Goal: Task Accomplishment & Management: Use online tool/utility

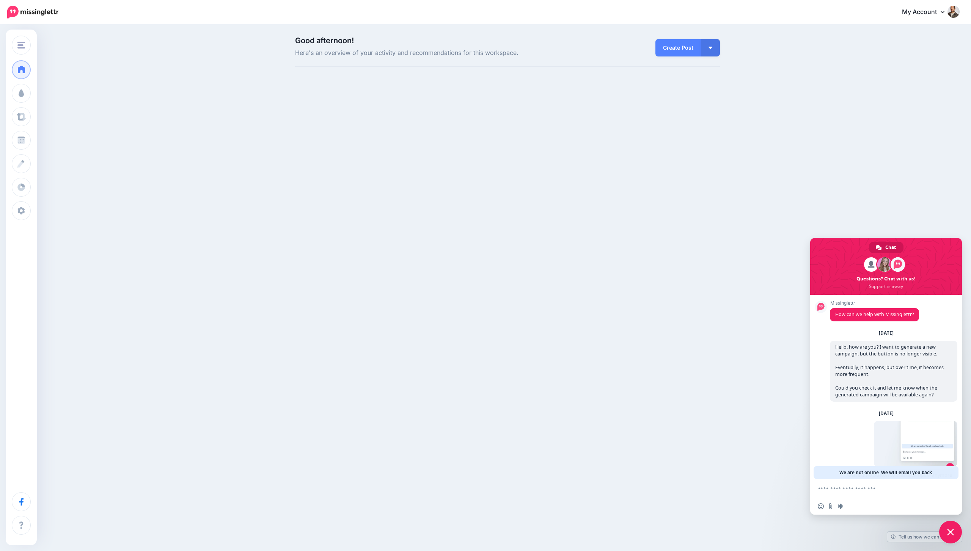
scroll to position [62, 0]
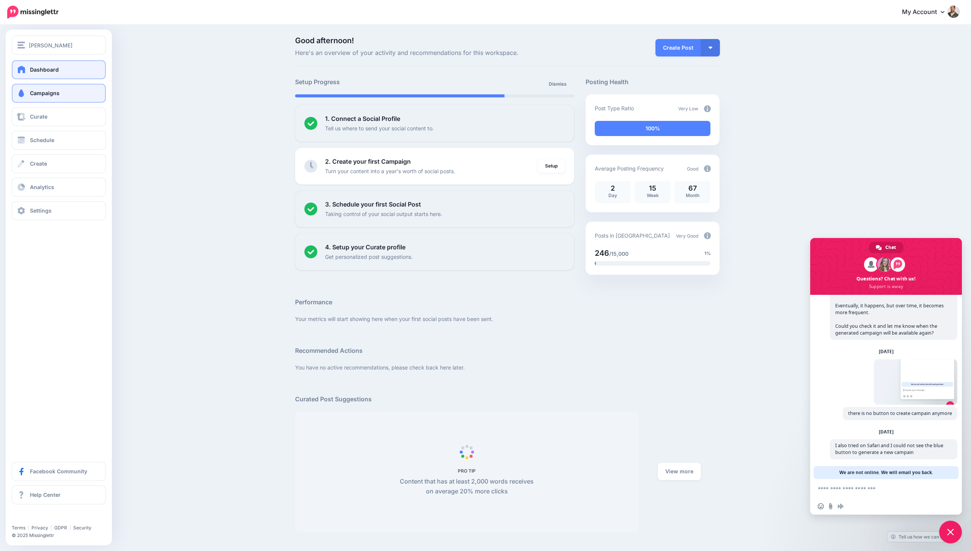
click at [62, 96] on link "Campaigns" at bounding box center [59, 93] width 94 height 19
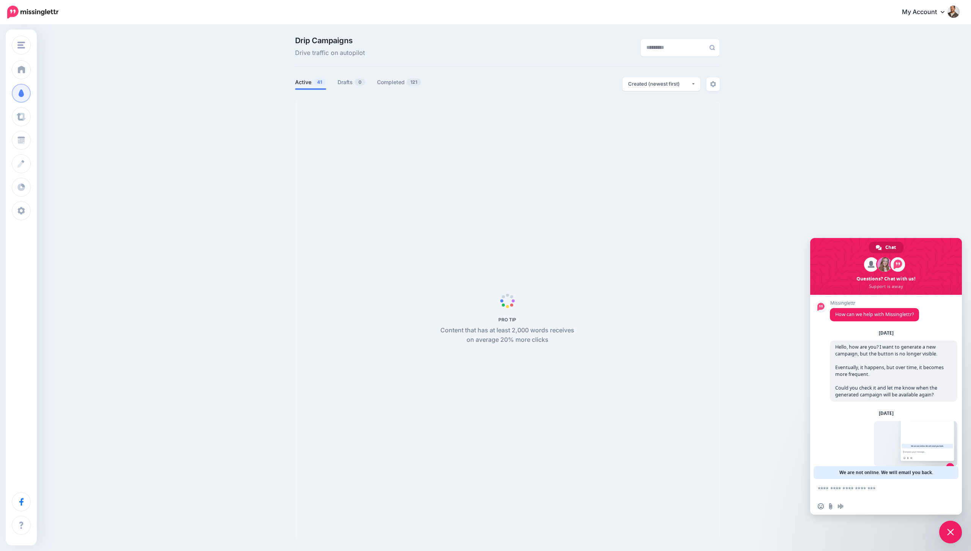
scroll to position [62, 0]
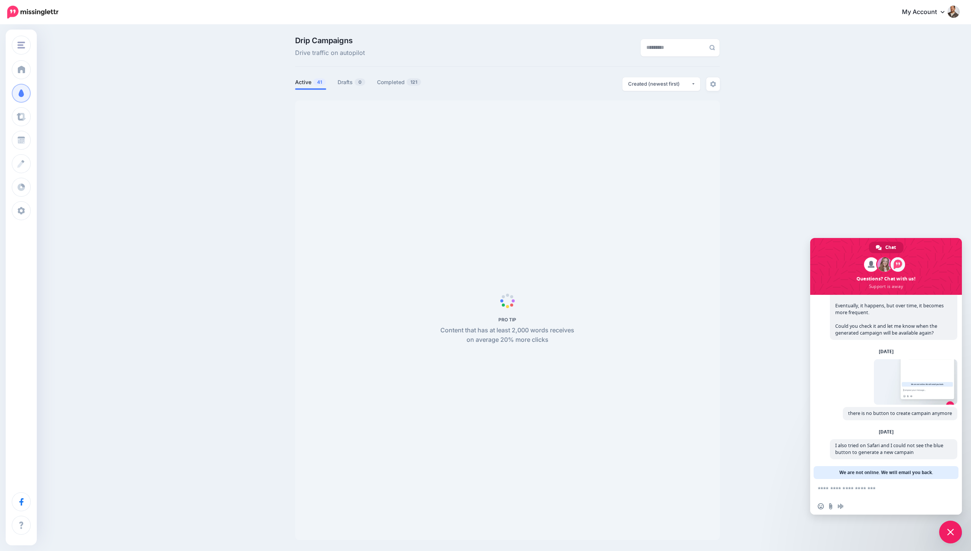
click at [951, 533] on span "Close chat" at bounding box center [950, 532] width 7 height 7
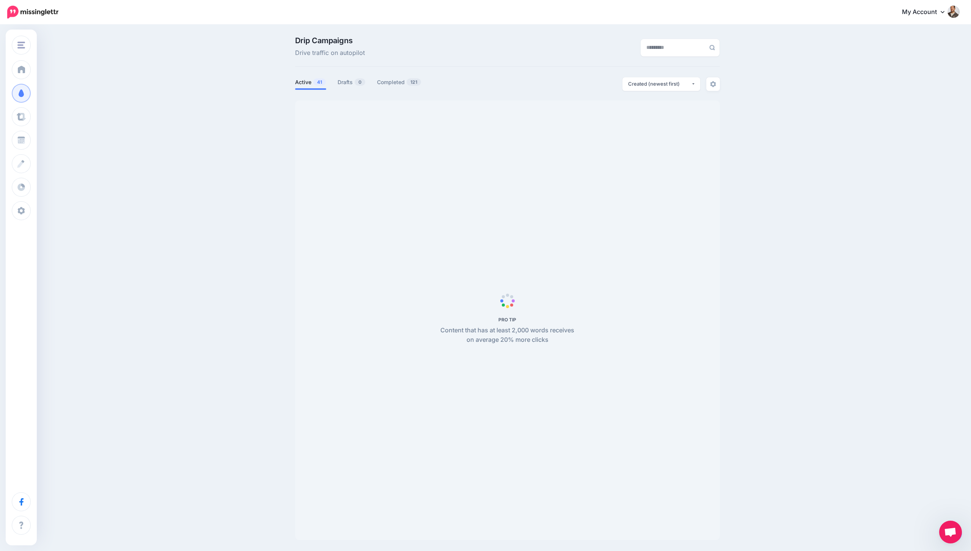
click at [951, 532] on span "Open chat" at bounding box center [950, 533] width 13 height 11
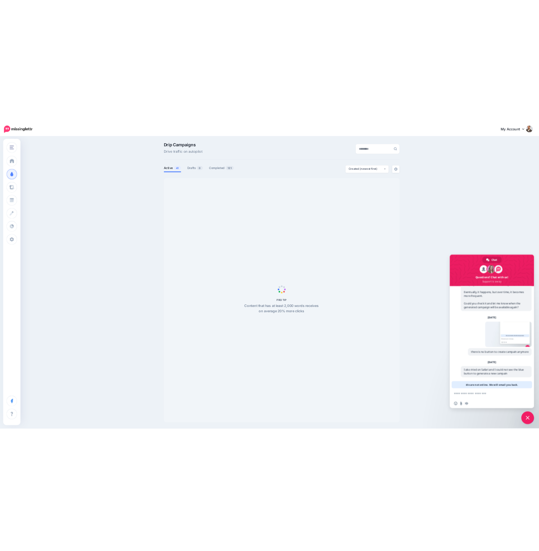
scroll to position [64, 0]
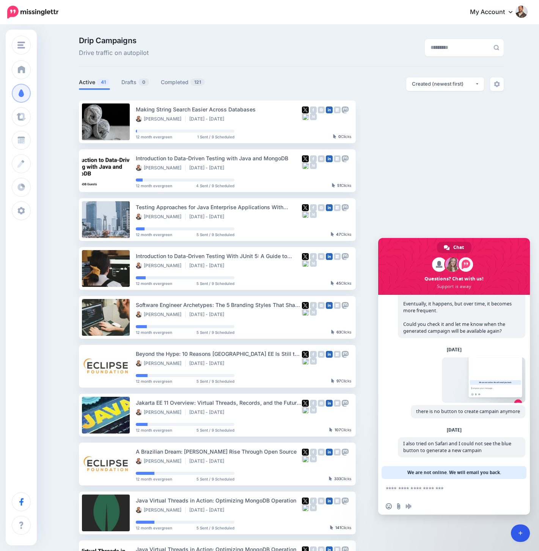
click at [518, 532] on icon at bounding box center [520, 533] width 4 height 5
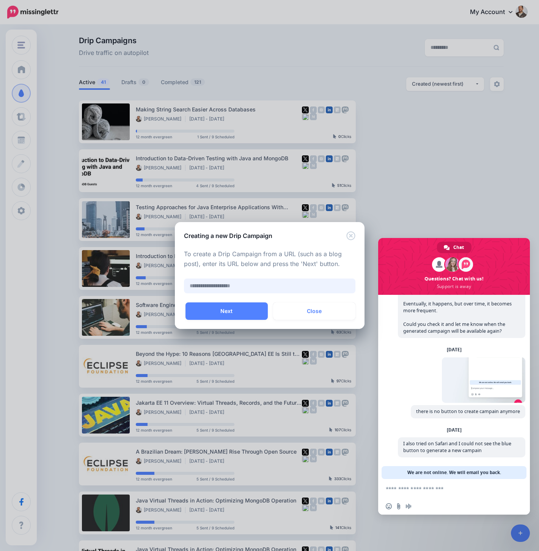
paste input "**********"
type input "**********"
click at [237, 306] on button "Next" at bounding box center [226, 311] width 82 height 17
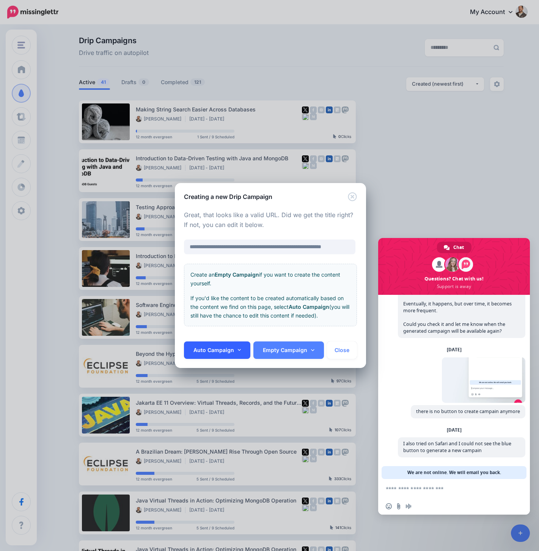
scroll to position [0, 0]
click at [235, 347] on link "Auto Campaign" at bounding box center [217, 350] width 67 height 17
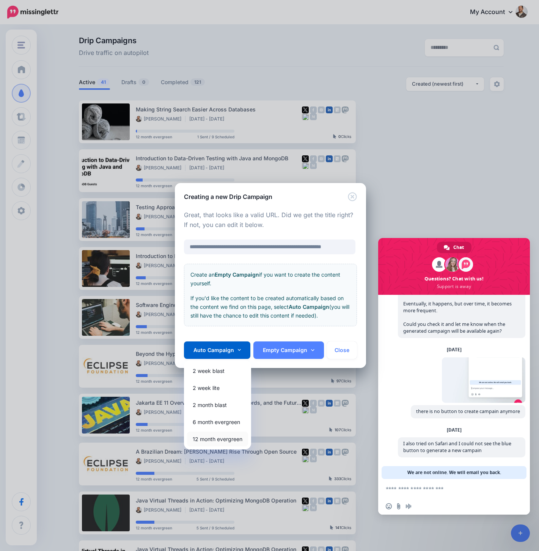
click at [209, 437] on link "12 month evergreen" at bounding box center [217, 439] width 61 height 15
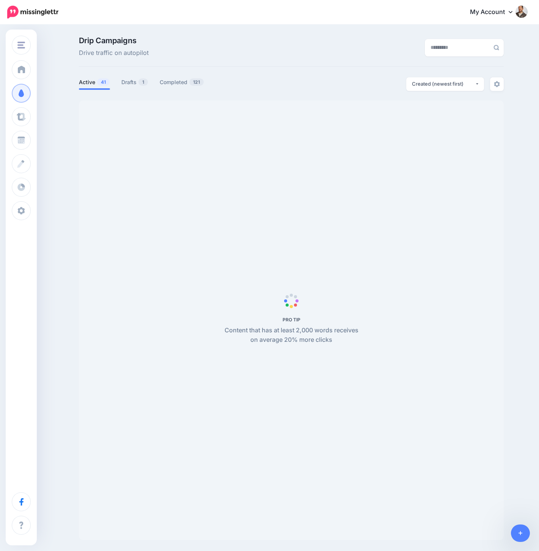
click at [256, 311] on div "PRO TIP Content that has at least 2,000 words receives on average 20% more clic…" at bounding box center [291, 321] width 142 height 50
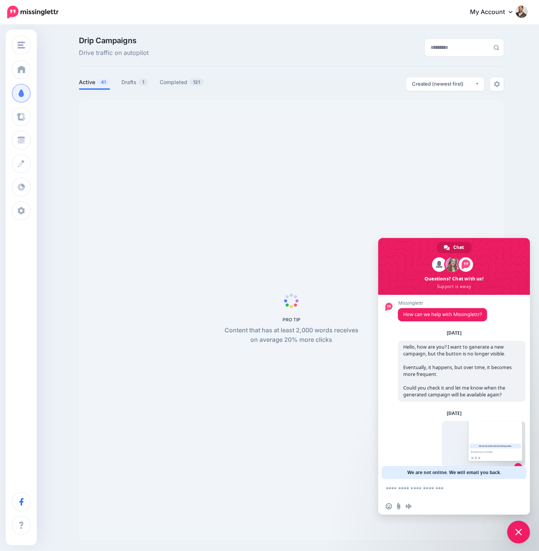
scroll to position [64, 0]
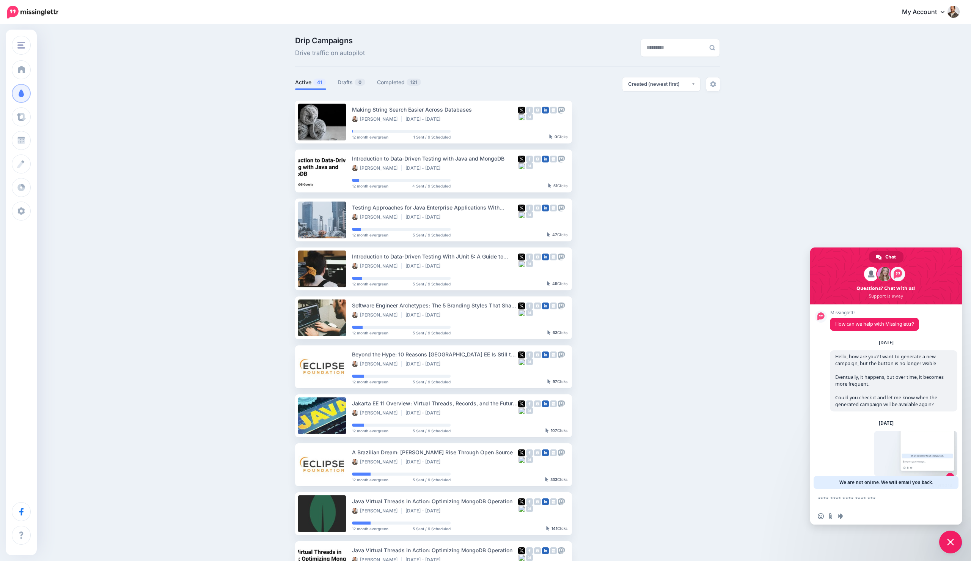
scroll to position [62, 0]
